Goal: Transaction & Acquisition: Obtain resource

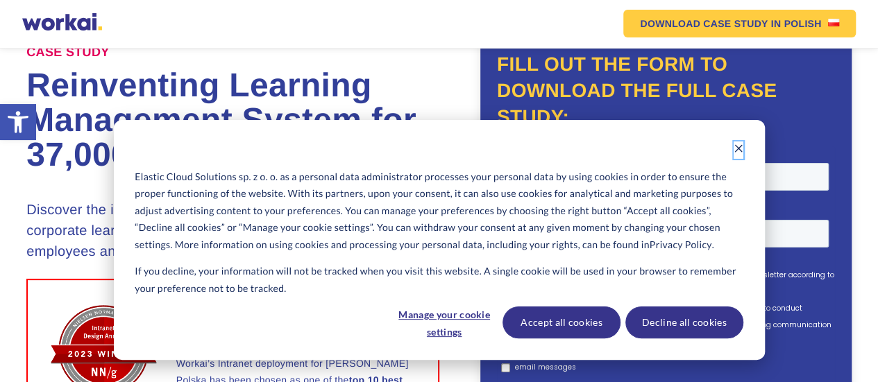
click at [736, 146] on icon "Dismiss cookie banner" at bounding box center [738, 149] width 8 height 8
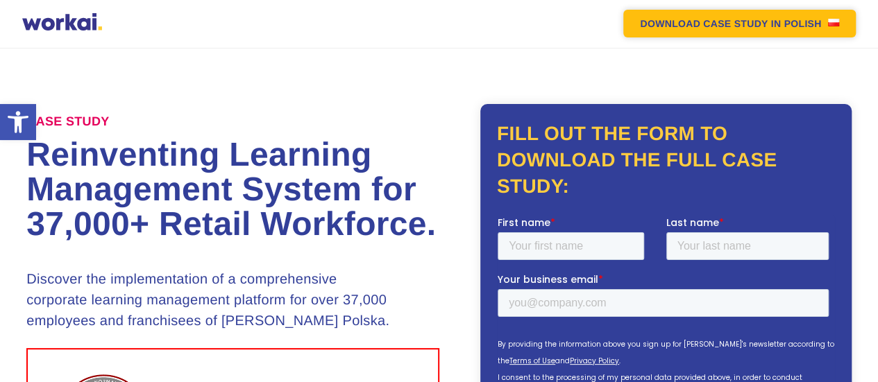
click at [695, 23] on em "DOWNLOAD CASE STUDY" at bounding box center [704, 24] width 128 height 10
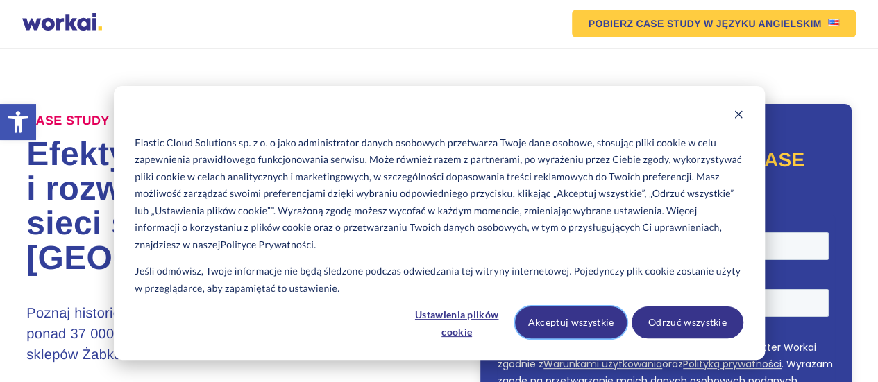
click at [532, 328] on button "Akceptuj wszystkie" at bounding box center [571, 323] width 112 height 32
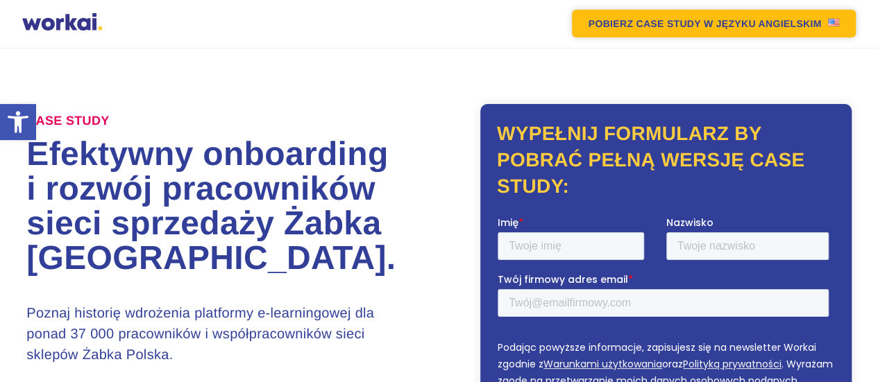
click at [770, 22] on link "POBIERZ CASE STUDY W JĘZYKU ANGIELSKIM" at bounding box center [714, 24] width 285 height 28
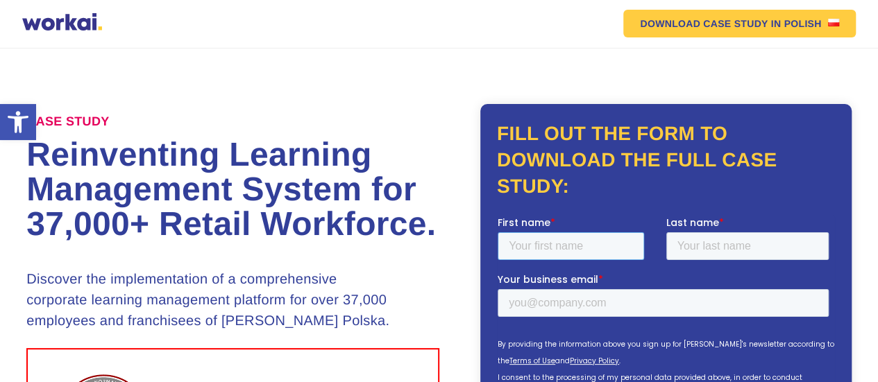
click at [556, 252] on input "First name *" at bounding box center [571, 246] width 146 height 28
type input "Marie"
click at [720, 235] on input "Last name *" at bounding box center [747, 246] width 163 height 28
type input "Durnerin"
click at [623, 317] on fieldset "Your business email *" at bounding box center [666, 300] width 337 height 57
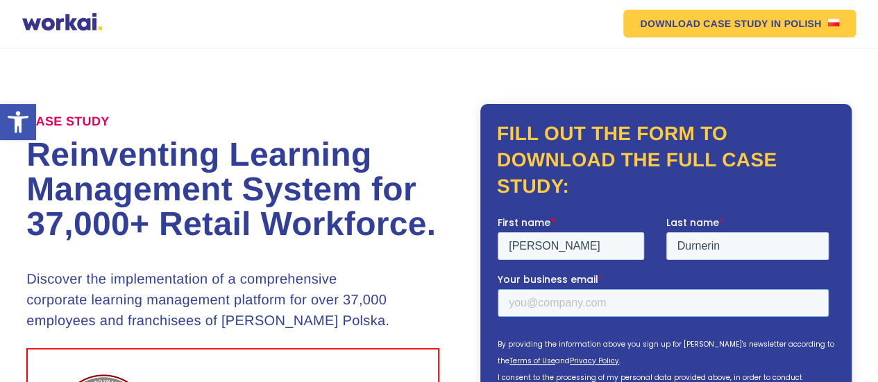
click at [618, 298] on input "Your business email *" at bounding box center [663, 303] width 331 height 28
type input "m"
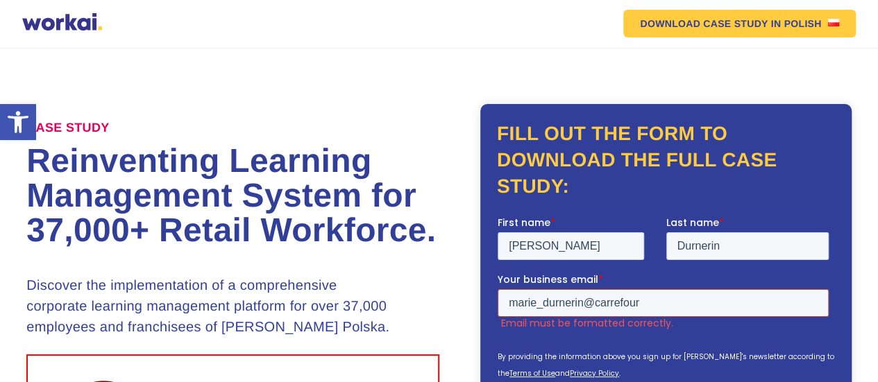
type input "marie_durnerin@carrefour.com"
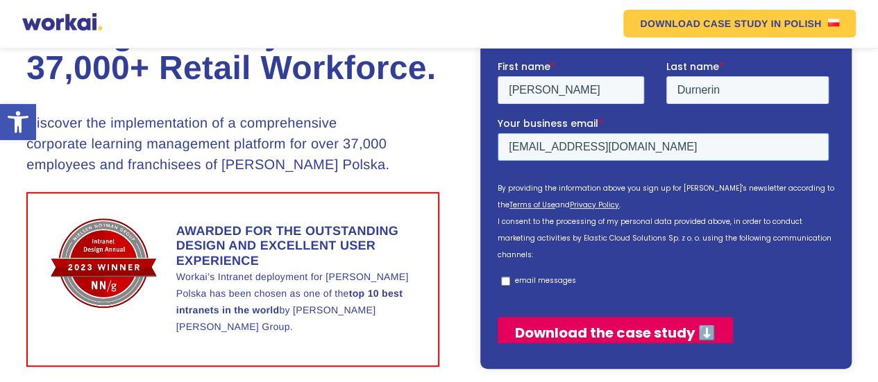
scroll to position [208, 0]
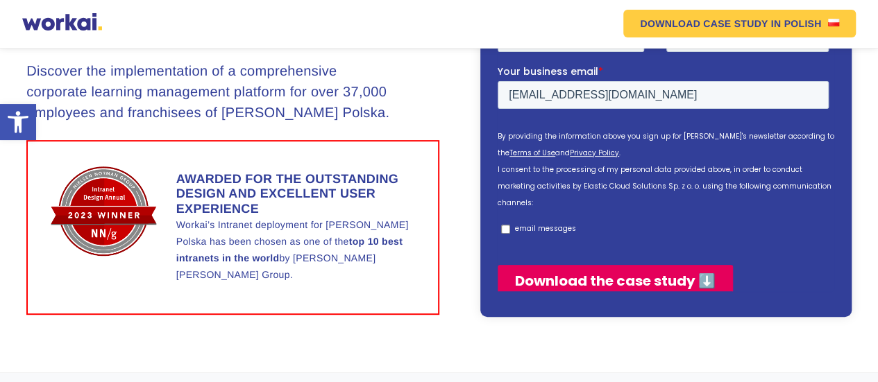
click at [504, 224] on input "email messages" at bounding box center [505, 228] width 9 height 9
checkbox input "true"
click at [541, 264] on input "Download the case study ⬇️" at bounding box center [615, 280] width 235 height 32
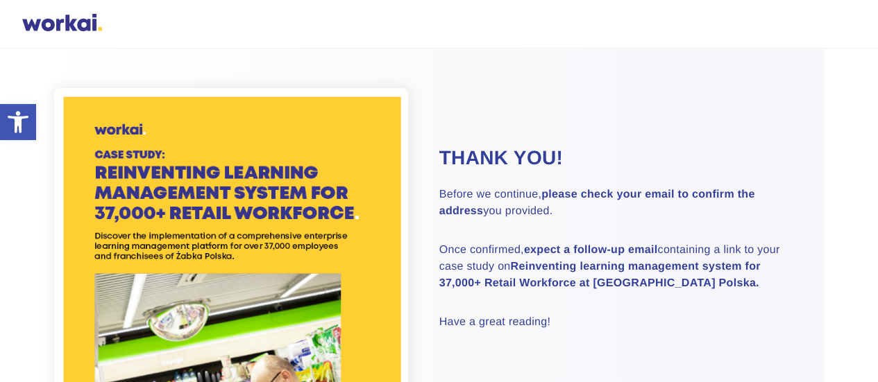
scroll to position [69, 0]
